Goal: Transaction & Acquisition: Purchase product/service

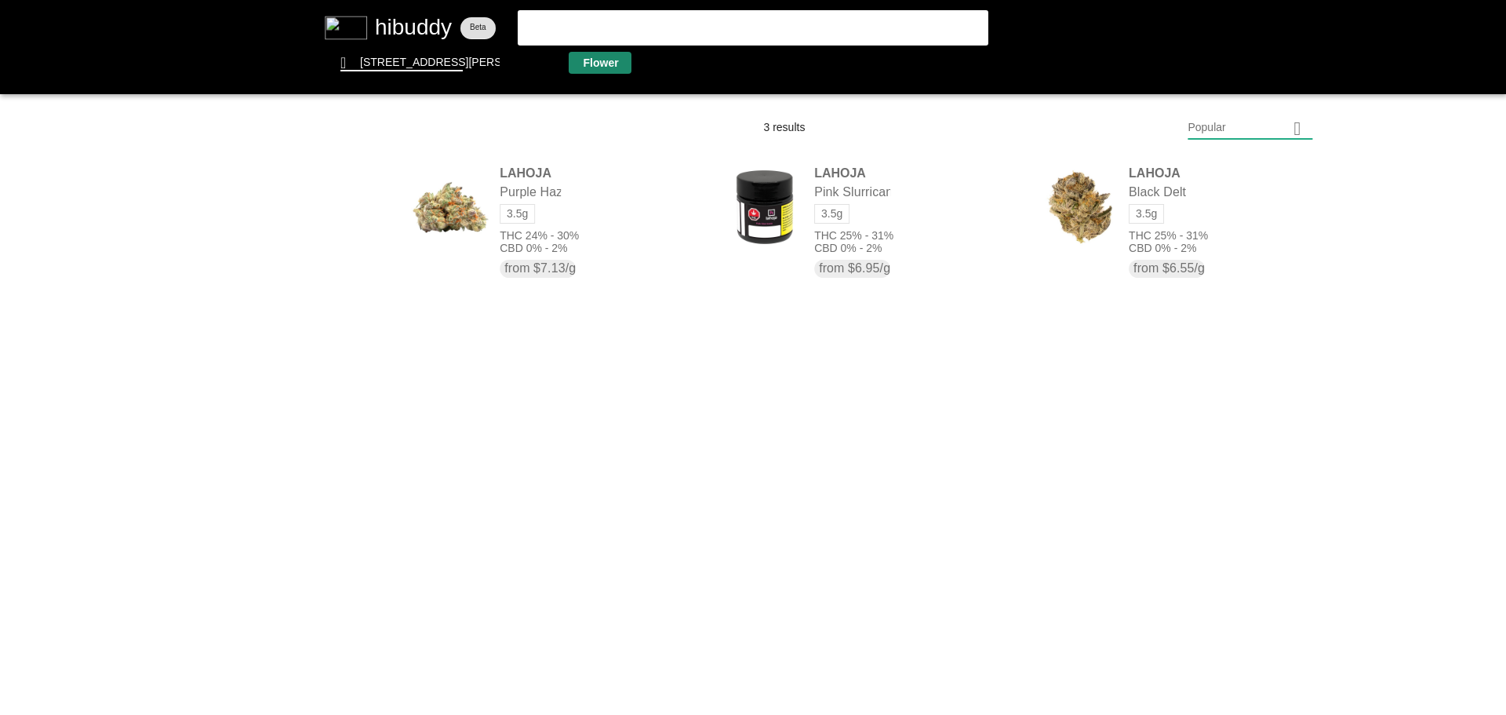
click at [594, 64] on flt-glass-pane at bounding box center [753, 357] width 1506 height 715
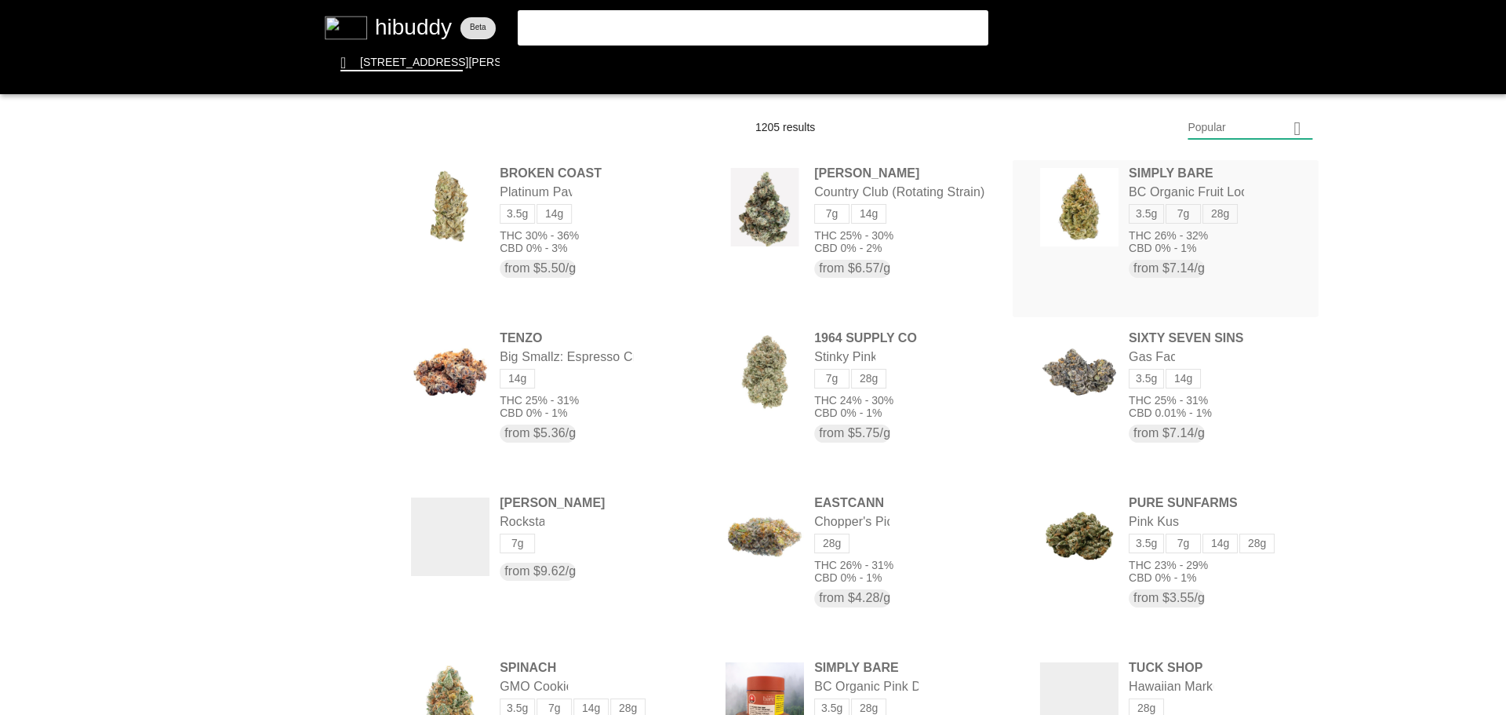
click at [1191, 196] on flt-glass-pane at bounding box center [753, 357] width 1506 height 715
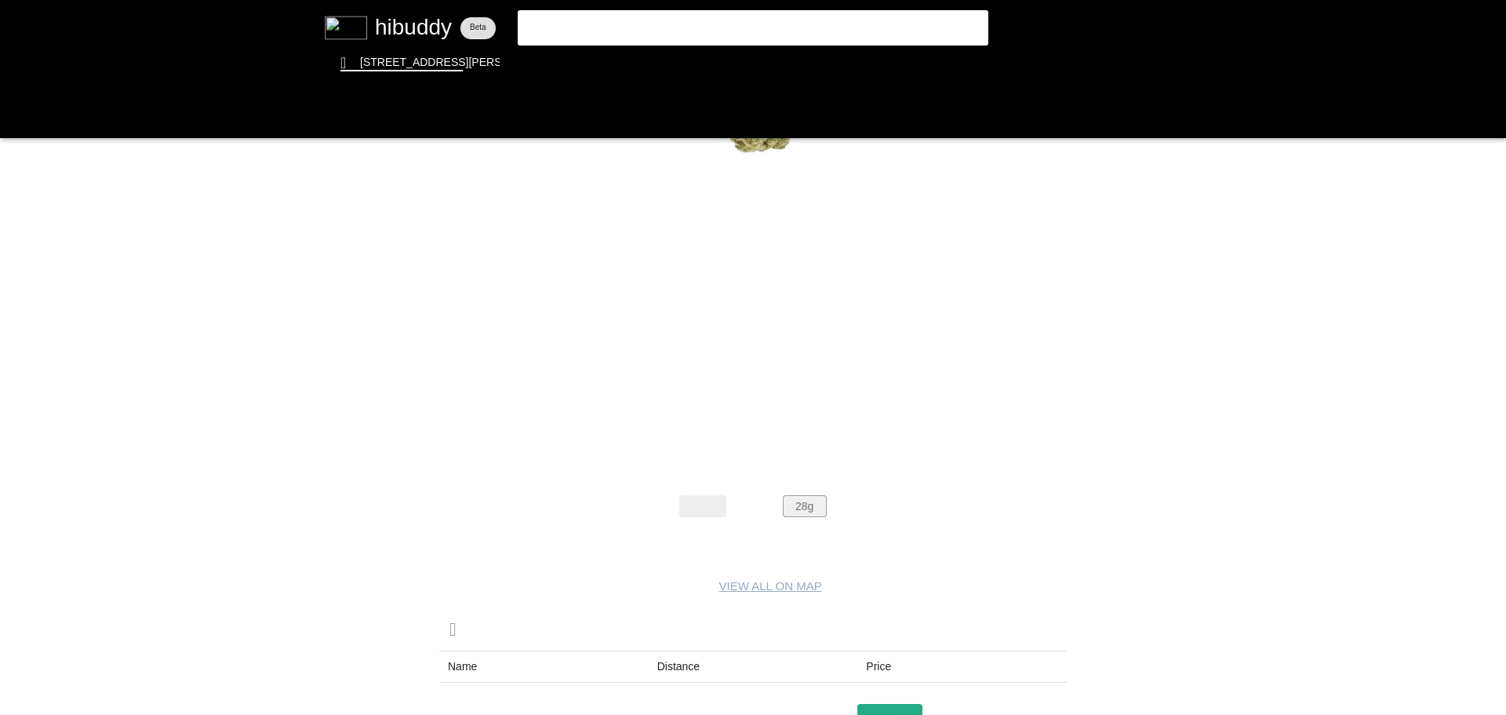
click at [792, 508] on flt-glass-pane at bounding box center [753, 357] width 1506 height 715
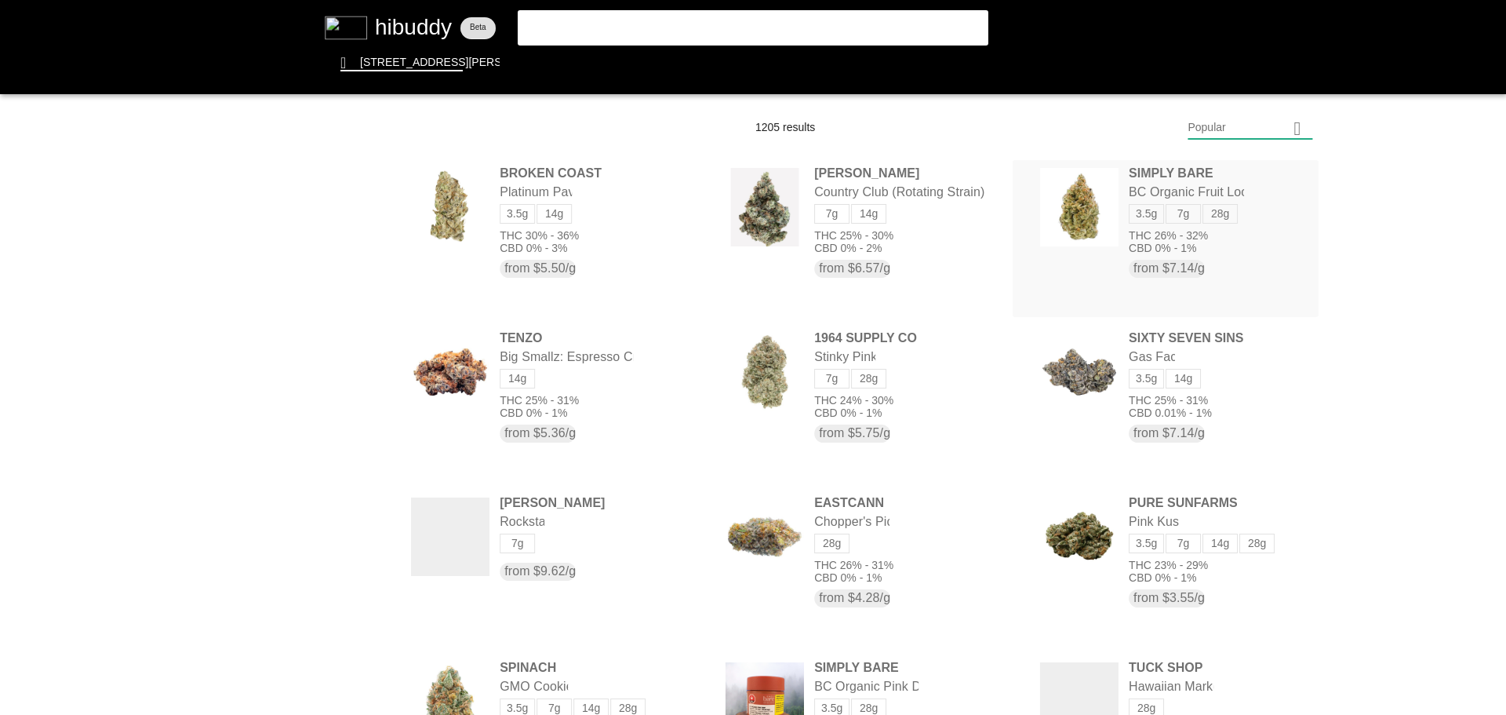
click at [1150, 187] on flt-glass-pane at bounding box center [753, 357] width 1506 height 715
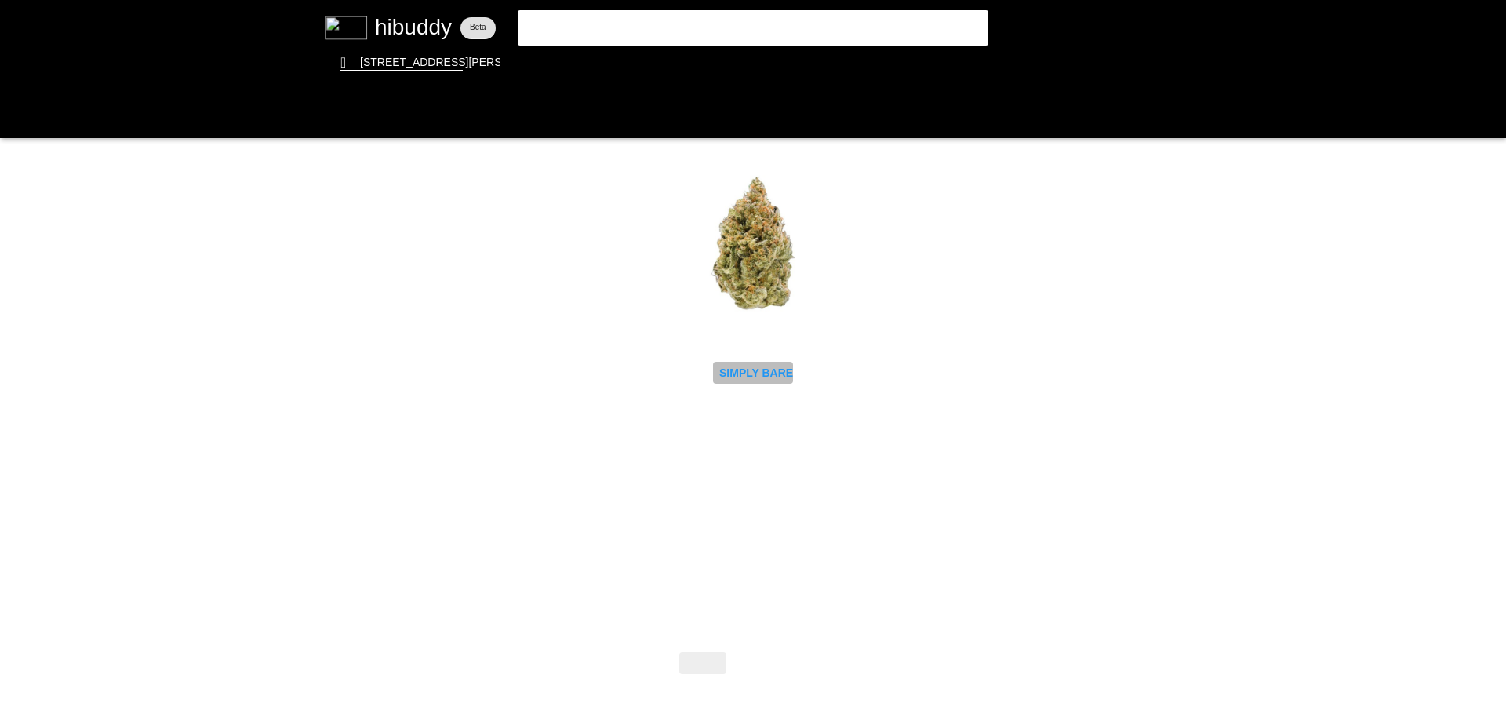
click at [775, 377] on flt-glass-pane at bounding box center [753, 357] width 1506 height 715
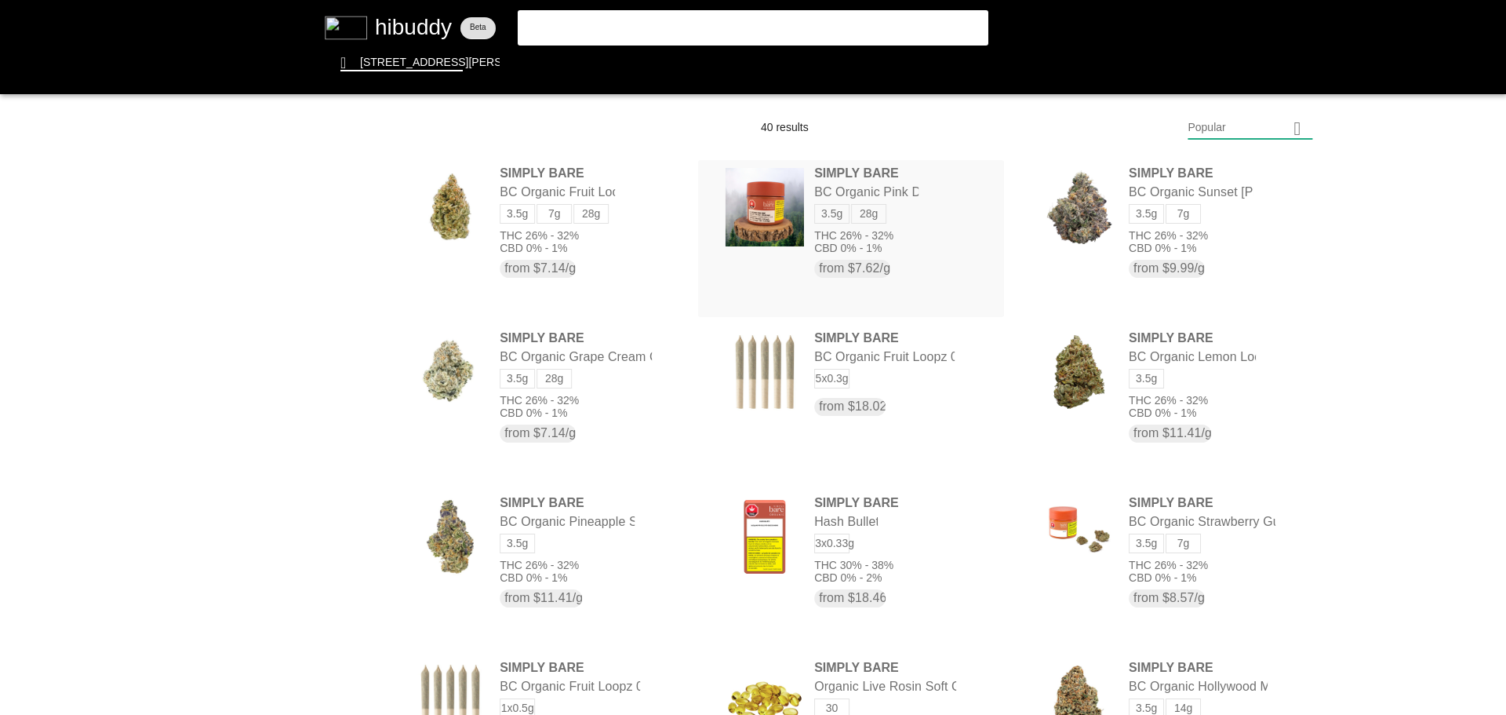
click at [882, 173] on flt-glass-pane at bounding box center [753, 357] width 1506 height 715
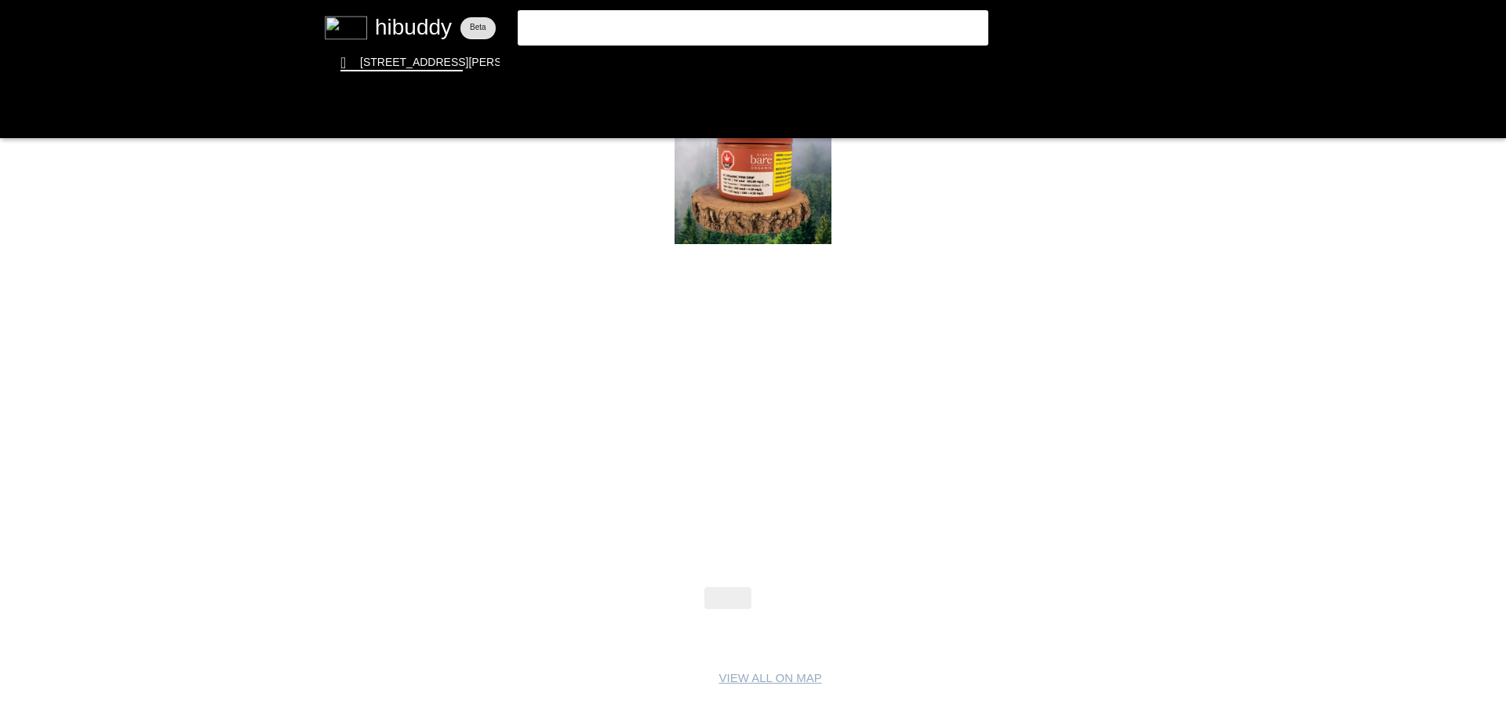
click at [789, 582] on flt-glass-pane at bounding box center [753, 357] width 1506 height 715
click at [789, 588] on flt-glass-pane at bounding box center [753, 357] width 1506 height 715
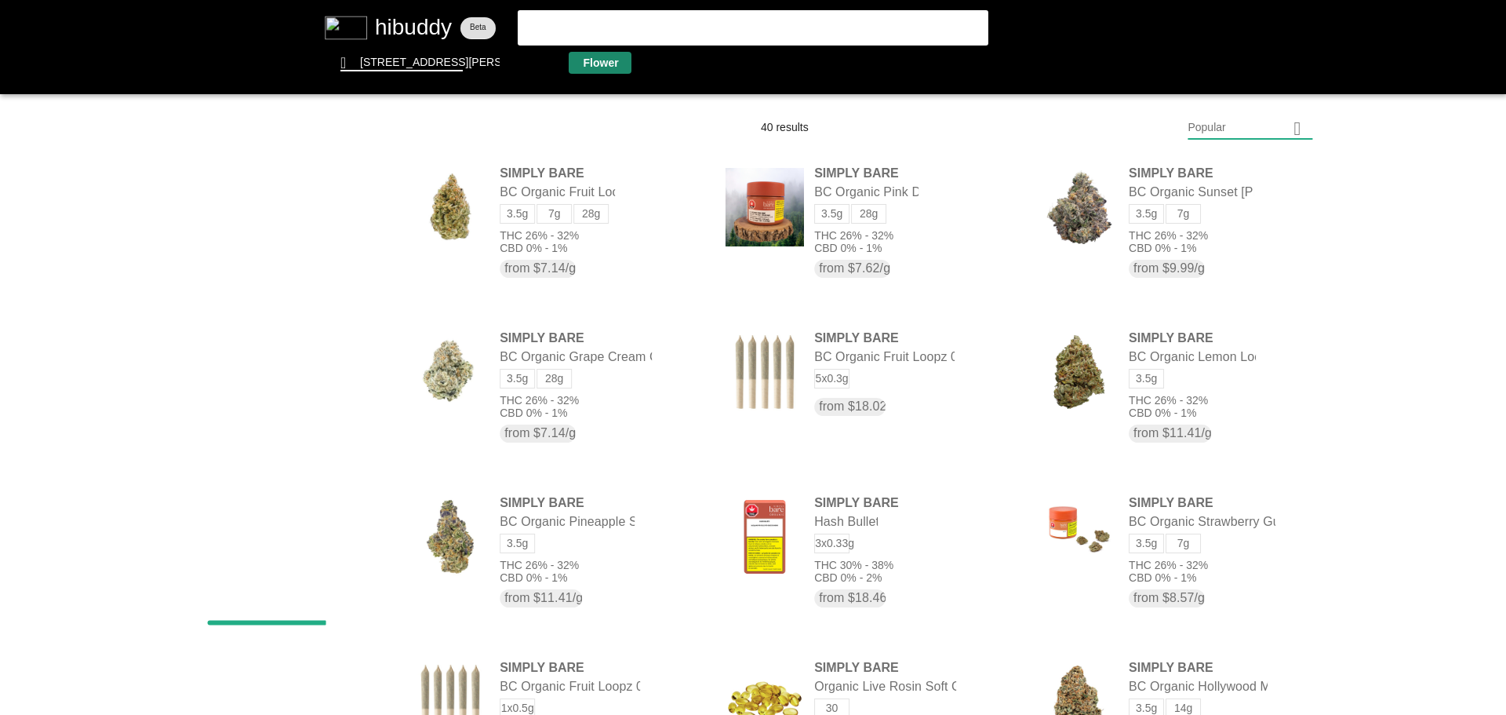
click at [601, 64] on flt-glass-pane at bounding box center [753, 357] width 1506 height 715
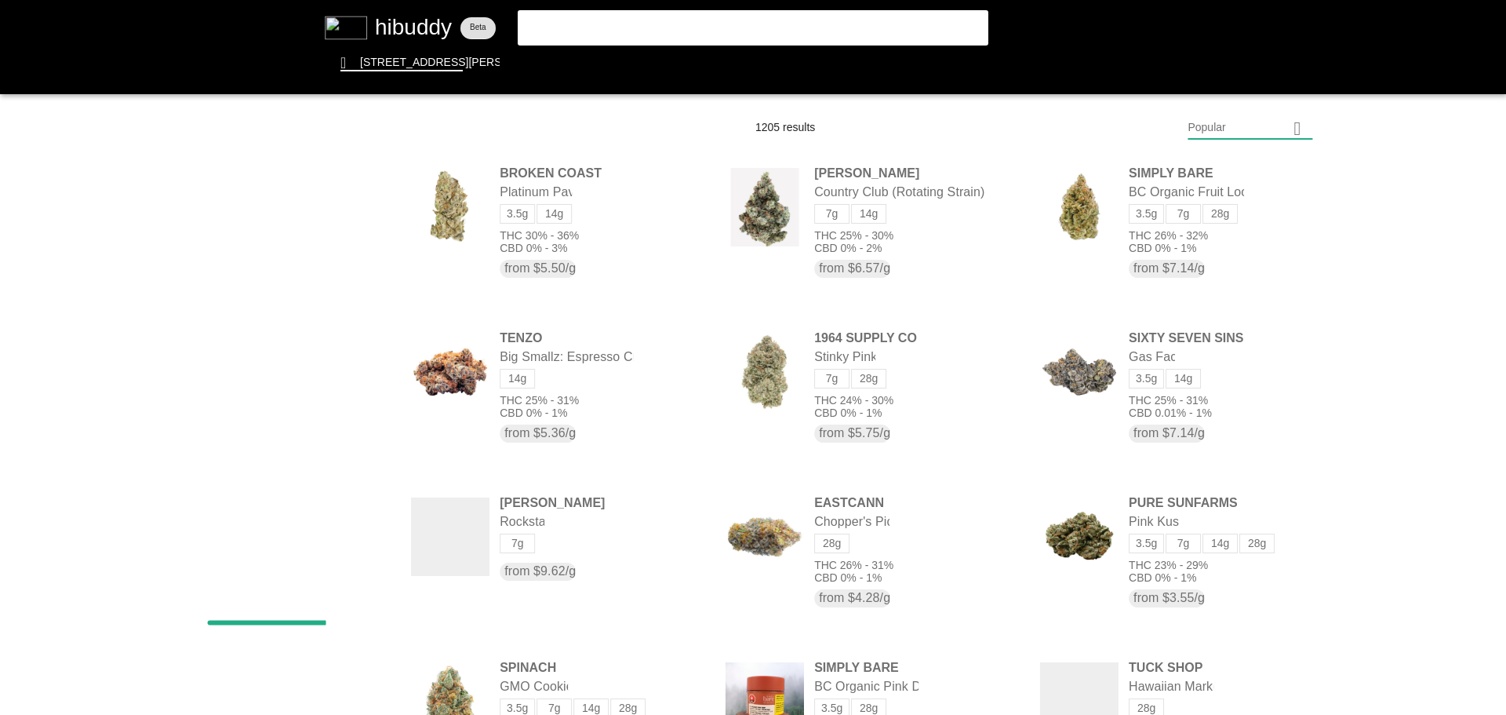
click at [1218, 131] on flt-glass-pane at bounding box center [753, 357] width 1506 height 715
click at [1231, 209] on flt-glass-pane at bounding box center [753, 357] width 1506 height 715
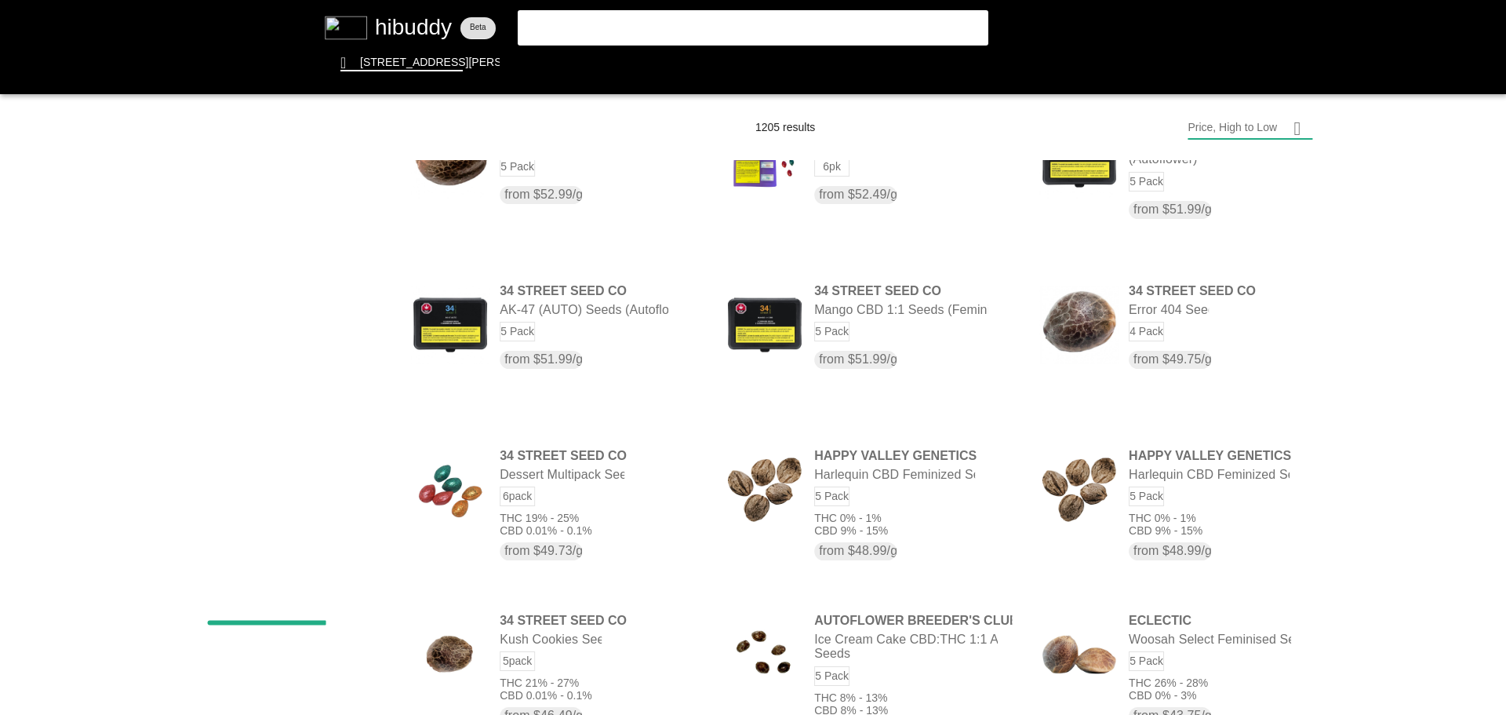
click at [307, 557] on flt-glass-pane at bounding box center [753, 357] width 1506 height 715
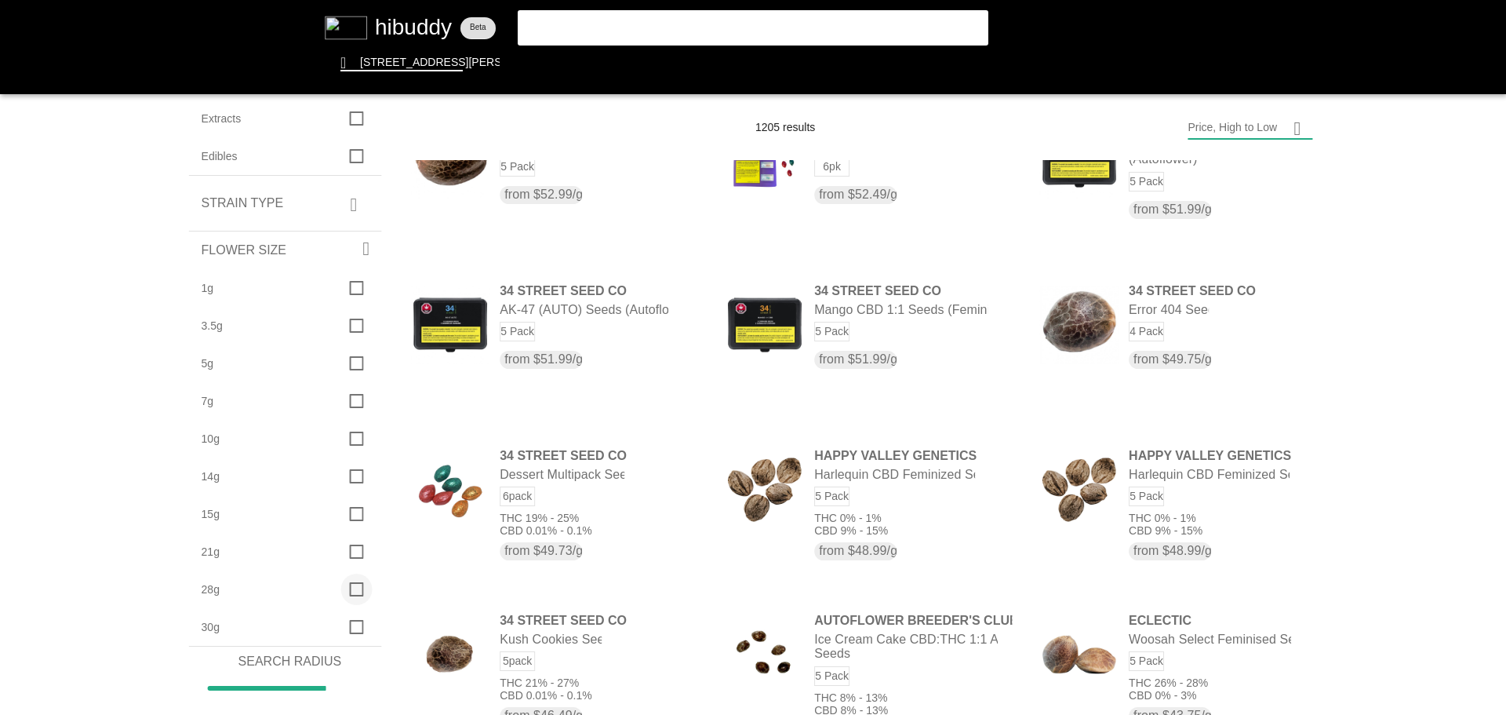
click at [344, 591] on flt-glass-pane at bounding box center [753, 357] width 1506 height 715
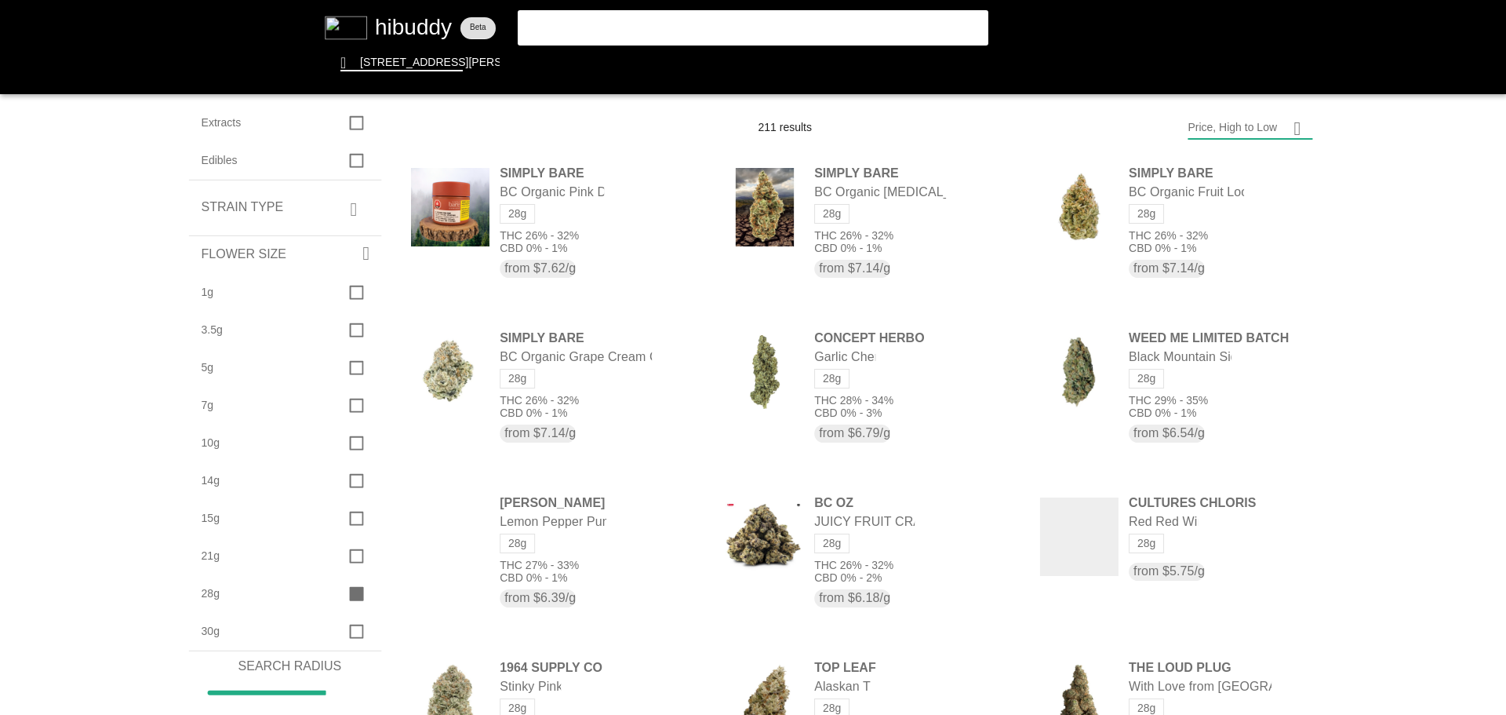
click at [850, 136] on flt-glass-pane at bounding box center [753, 357] width 1506 height 715
